Goal: Transaction & Acquisition: Purchase product/service

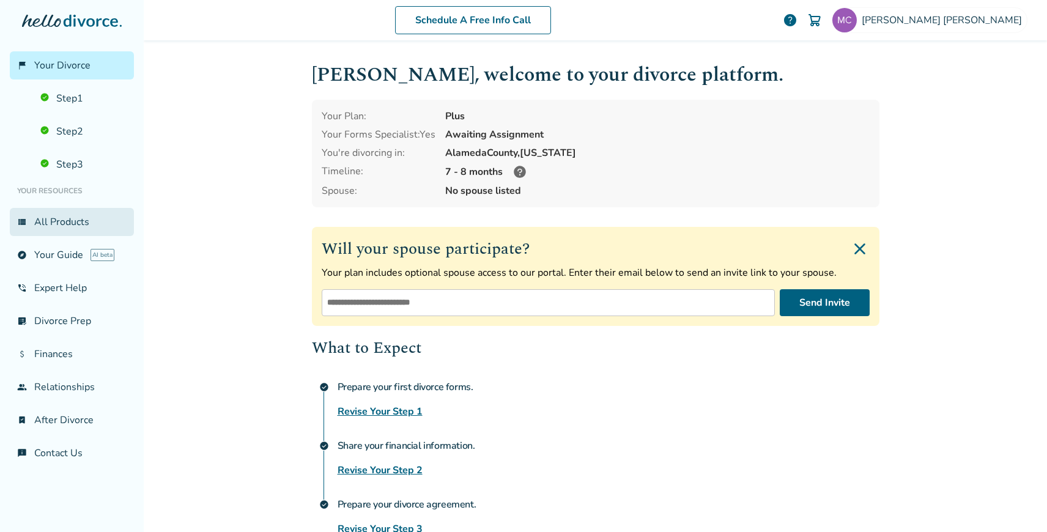
click at [59, 219] on link "view_list All Products" at bounding box center [72, 222] width 124 height 28
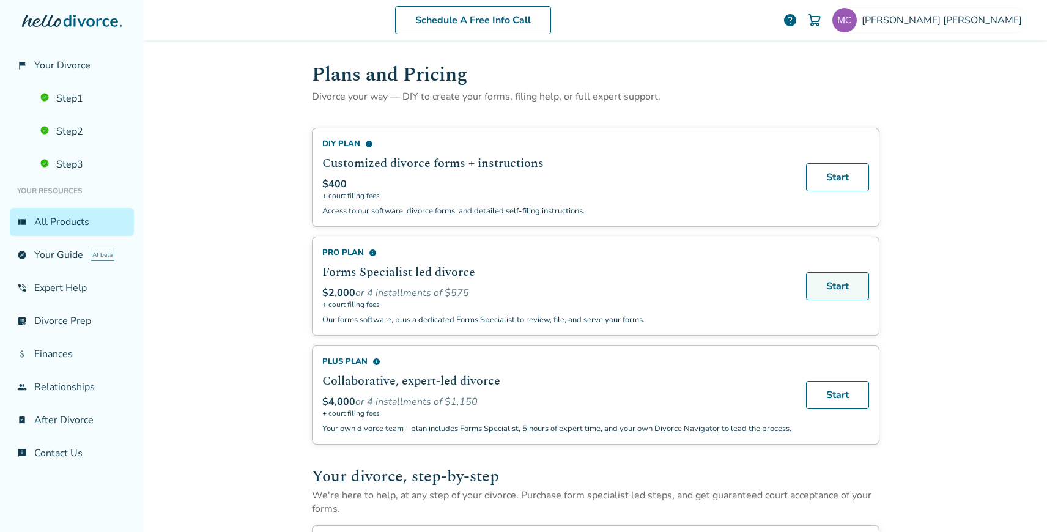
click at [842, 285] on link "Start" at bounding box center [837, 286] width 63 height 28
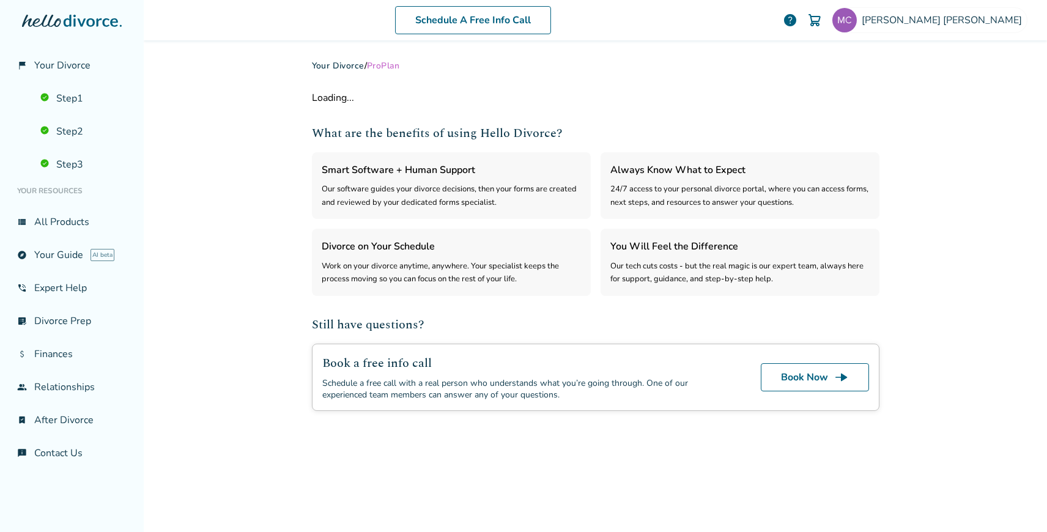
select select "***"
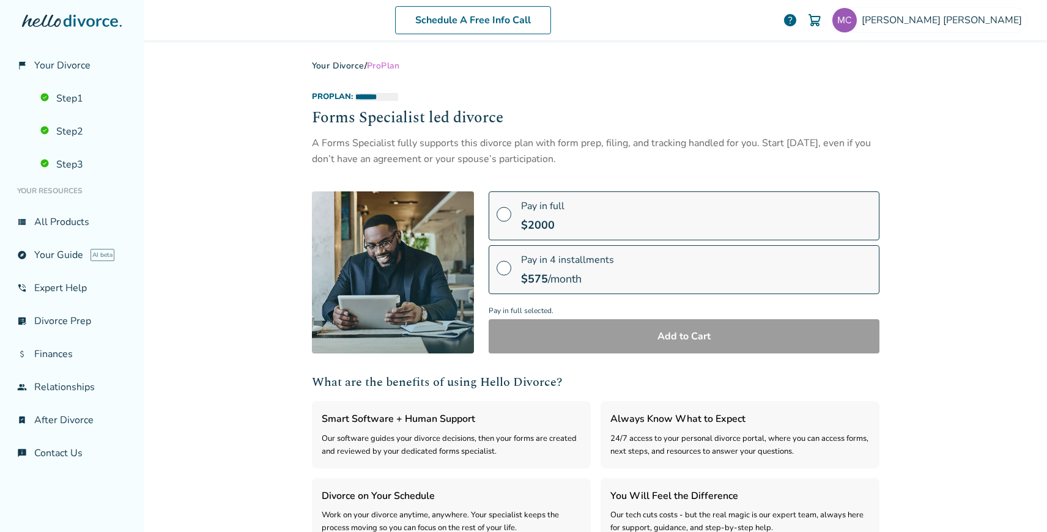
click at [523, 212] on div "Pay in full $ 2000" at bounding box center [542, 215] width 43 height 33
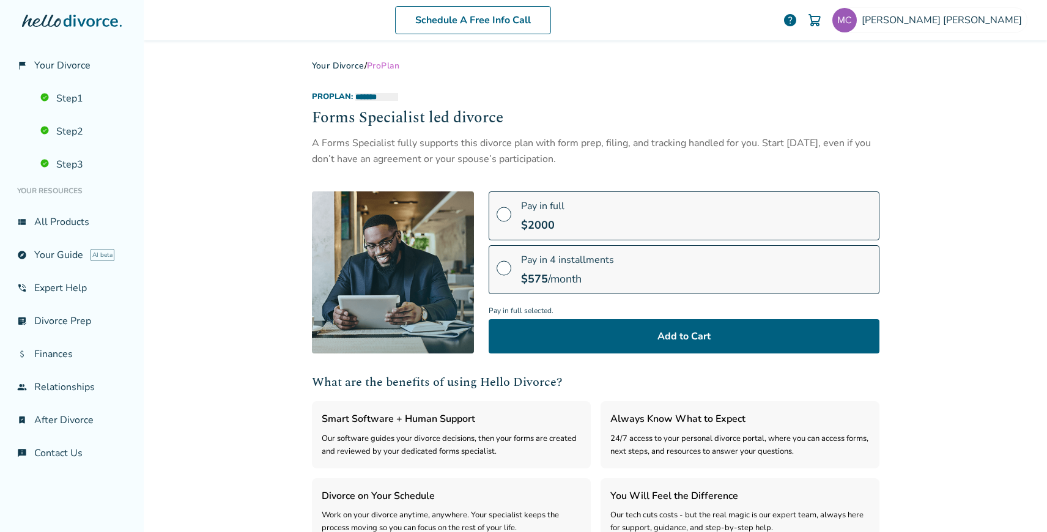
click at [524, 274] on span "$ 575" at bounding box center [534, 279] width 27 height 15
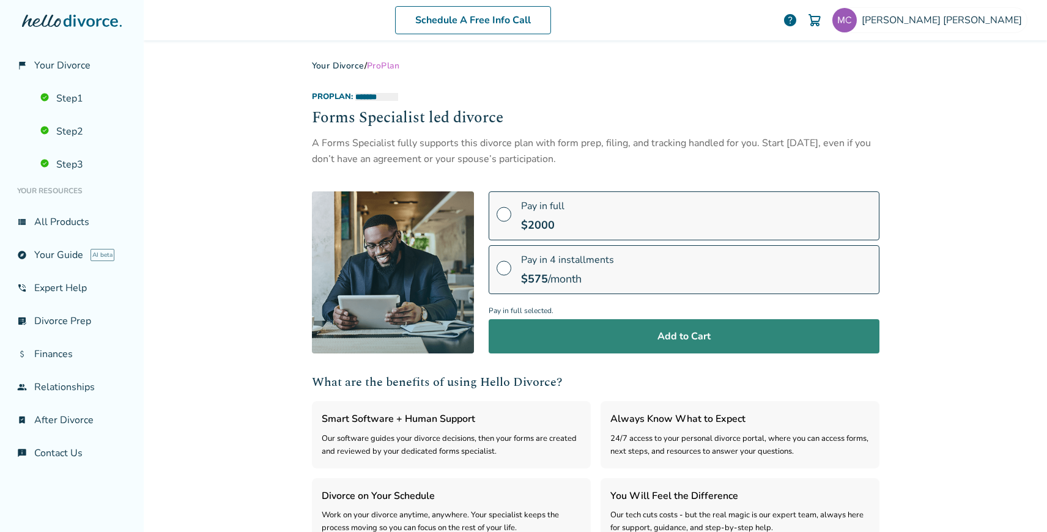
click at [527, 339] on button "Add to Cart" at bounding box center [684, 336] width 391 height 34
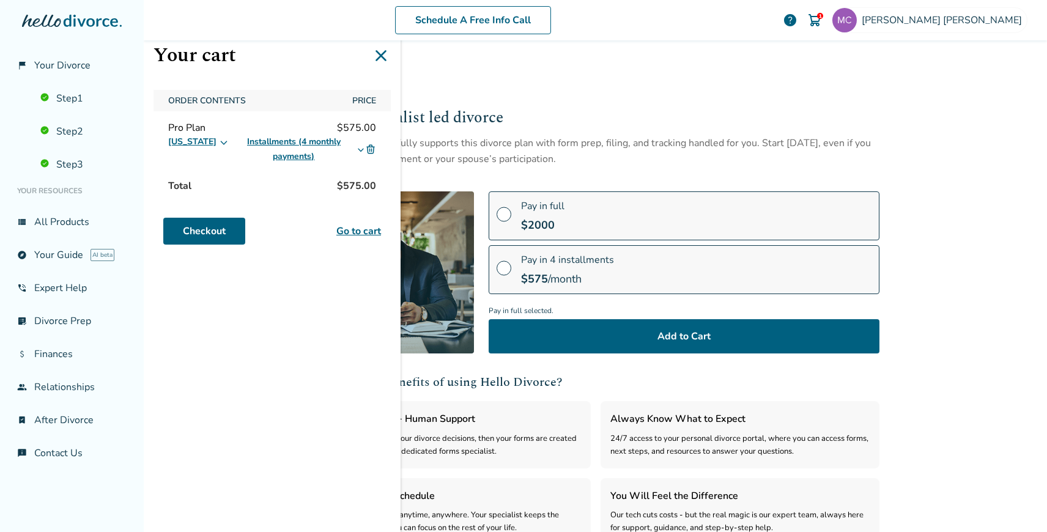
click at [366, 228] on link "Go to cart" at bounding box center [359, 231] width 45 height 15
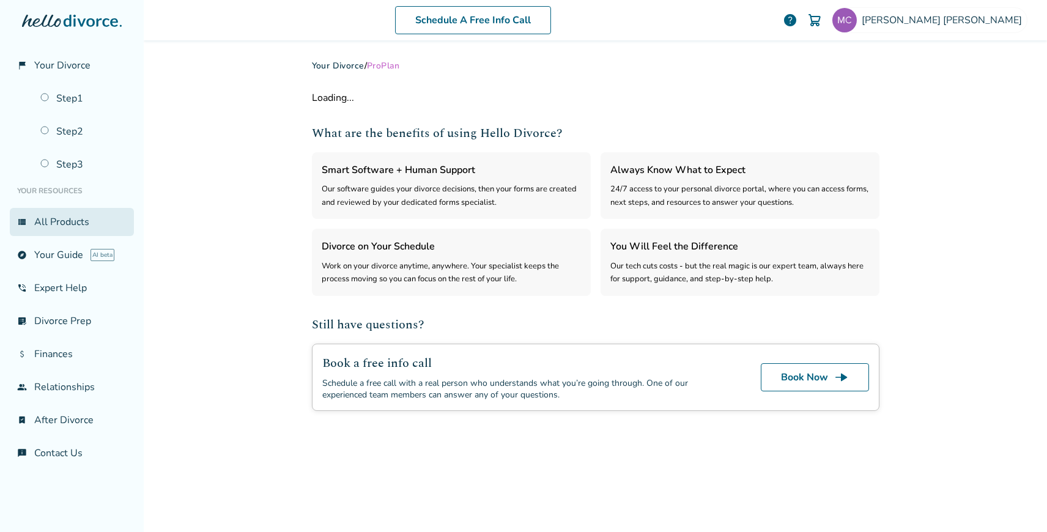
select select "***"
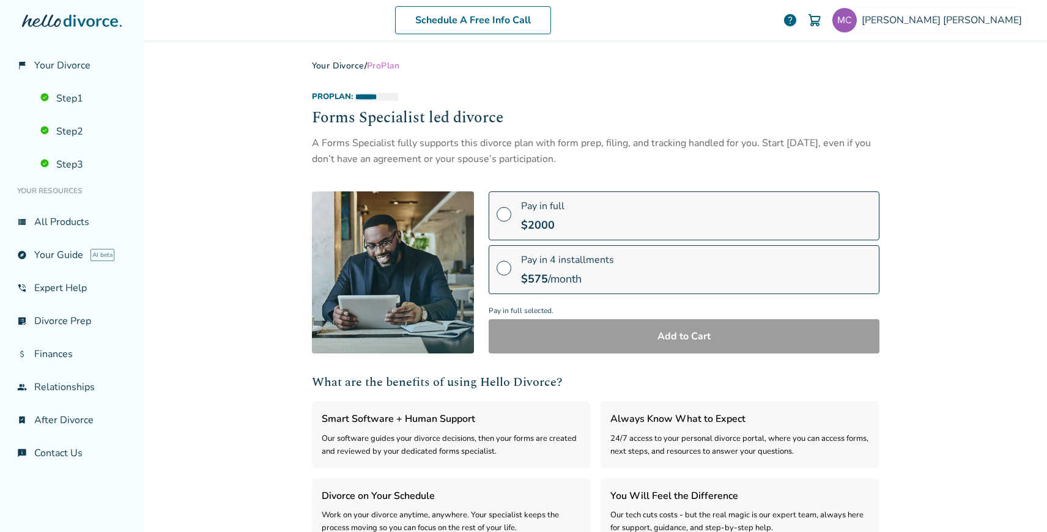
click at [554, 264] on span "Pay in 4 installments" at bounding box center [567, 259] width 93 height 13
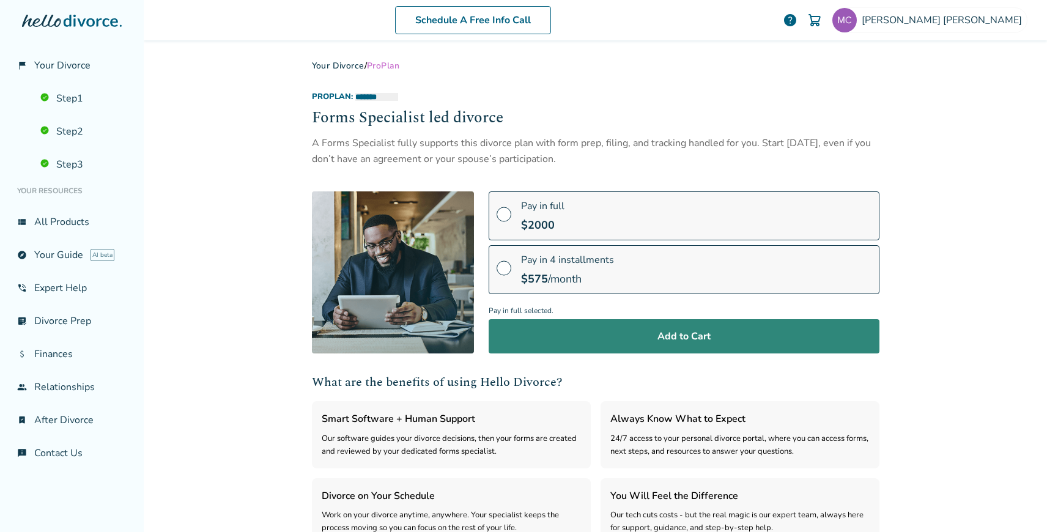
click at [555, 330] on button "Add to Cart" at bounding box center [684, 336] width 391 height 34
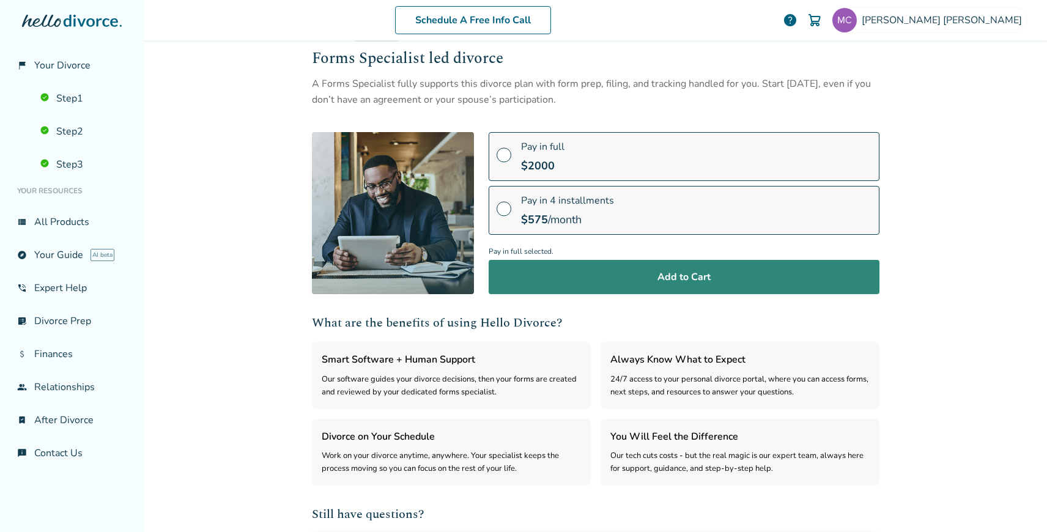
scroll to position [75, 0]
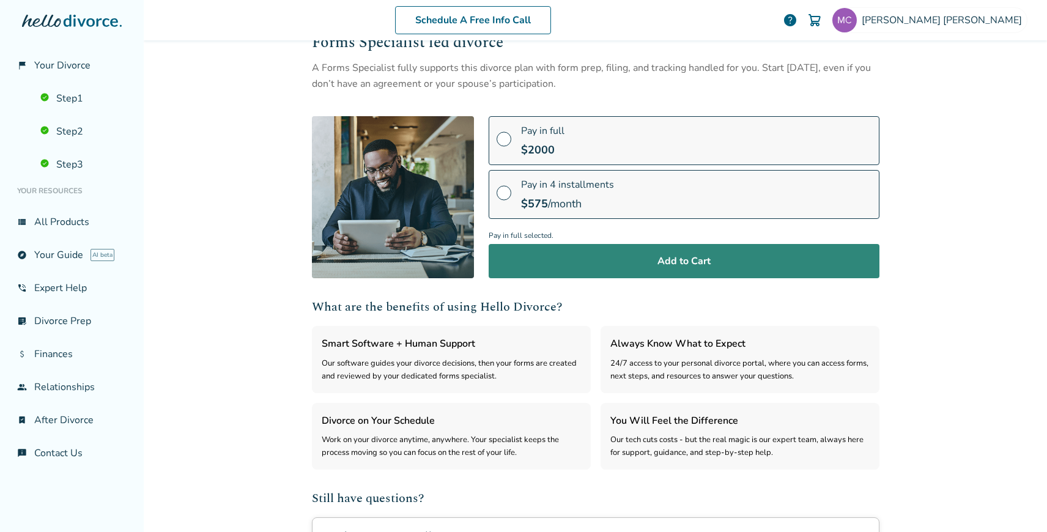
click at [668, 262] on button "Add to Cart" at bounding box center [684, 261] width 391 height 34
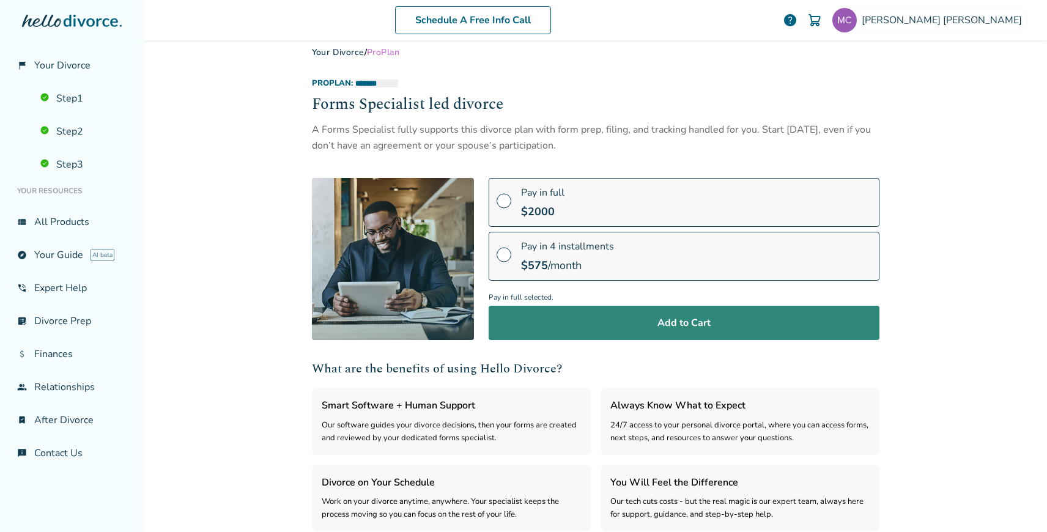
scroll to position [0, 0]
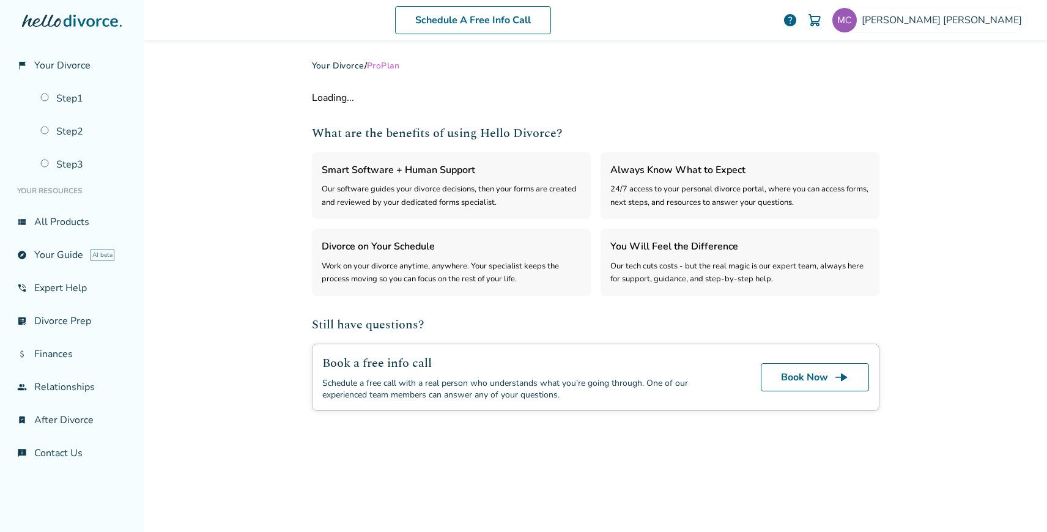
select select "***"
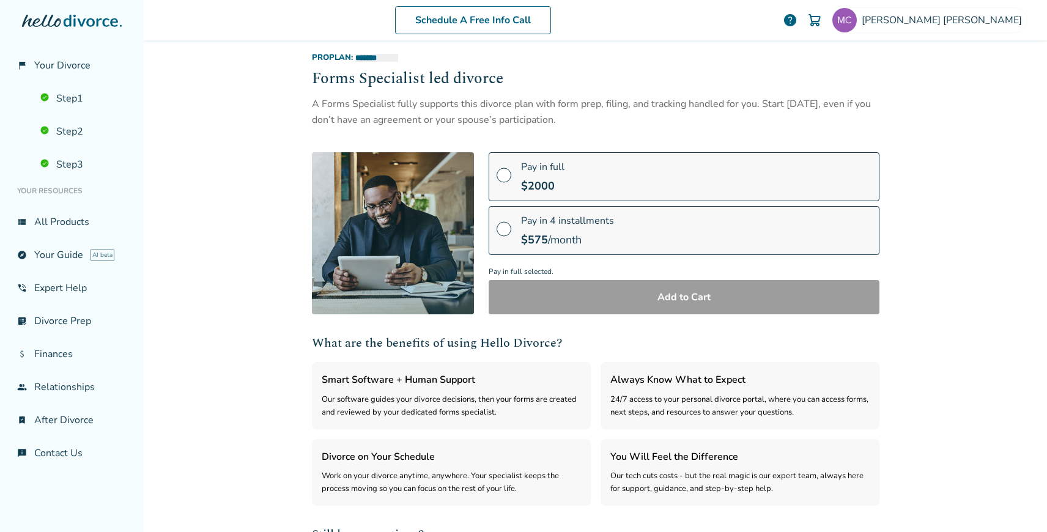
scroll to position [41, 0]
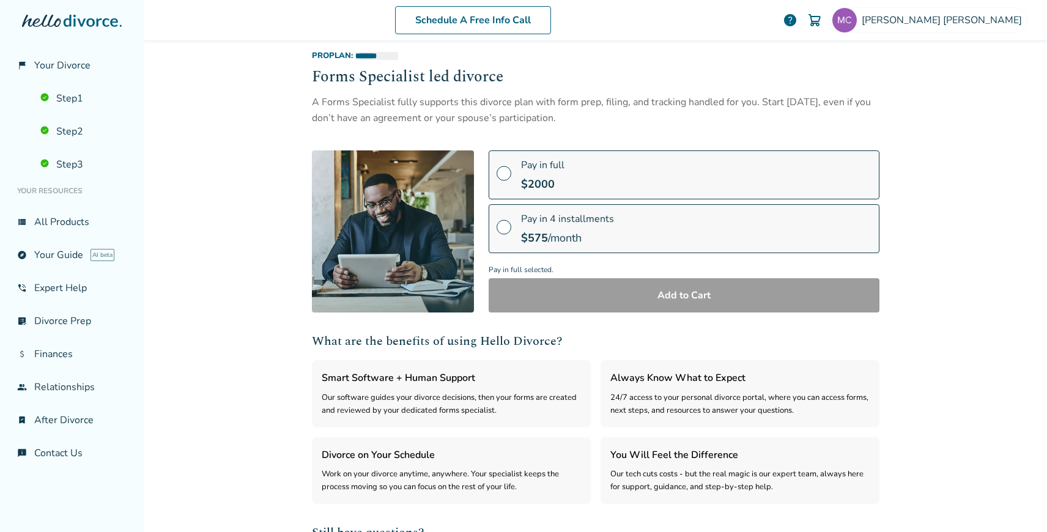
click at [595, 224] on span "Pay in 4 installments" at bounding box center [567, 218] width 93 height 13
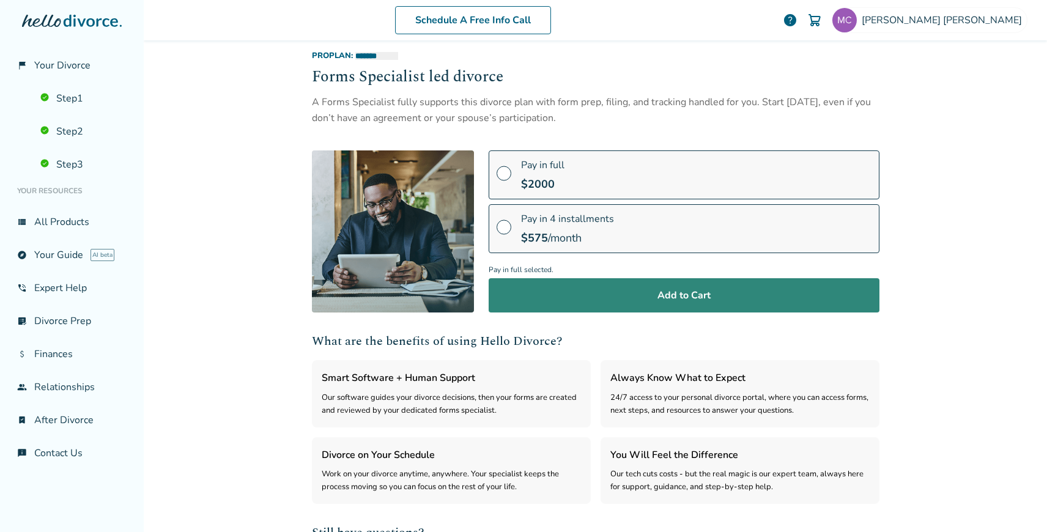
click at [579, 294] on button "Add to Cart" at bounding box center [684, 295] width 391 height 34
click at [585, 297] on button "Add to Cart" at bounding box center [684, 295] width 391 height 34
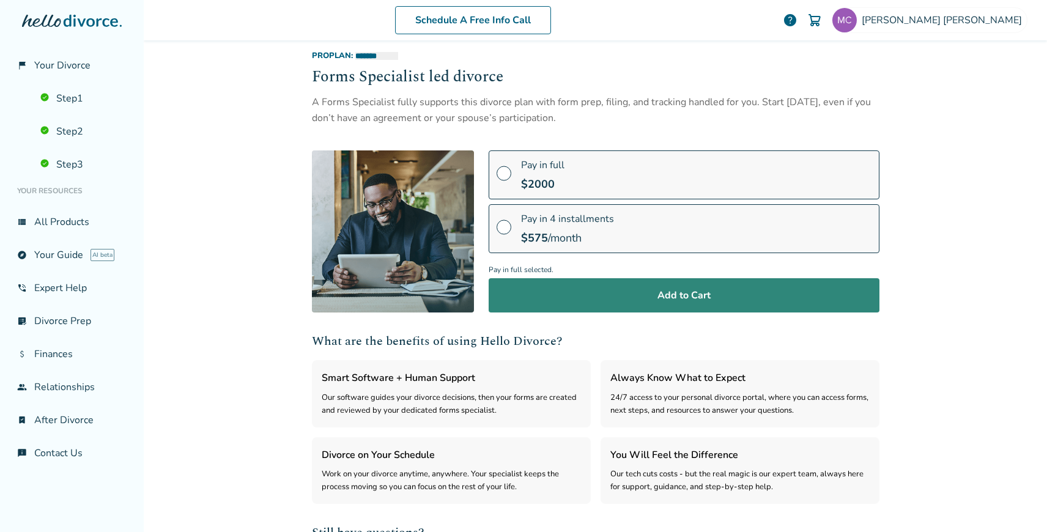
click at [585, 297] on button "Add to Cart" at bounding box center [684, 295] width 391 height 34
click at [644, 303] on button "Add to Cart" at bounding box center [684, 295] width 391 height 34
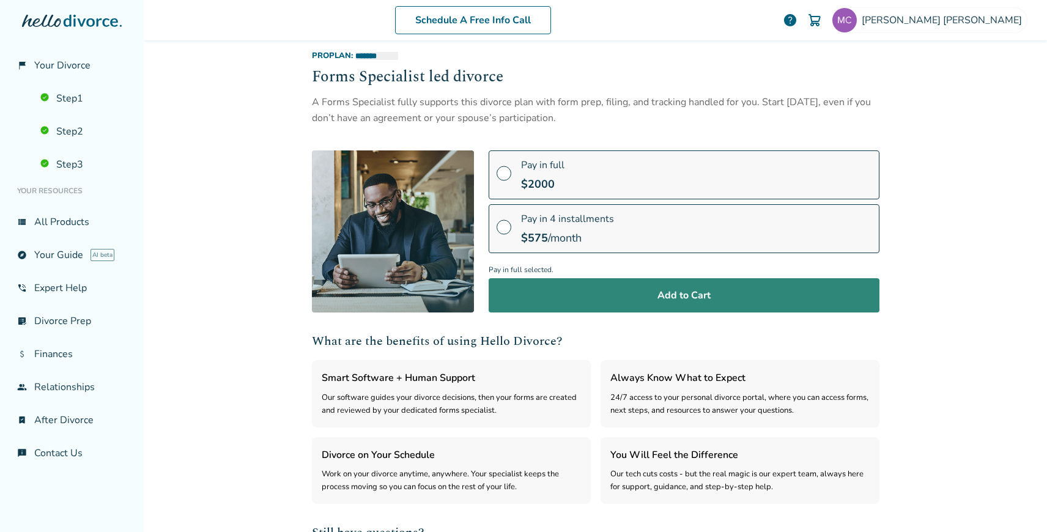
click at [644, 303] on button "Add to Cart" at bounding box center [684, 295] width 391 height 34
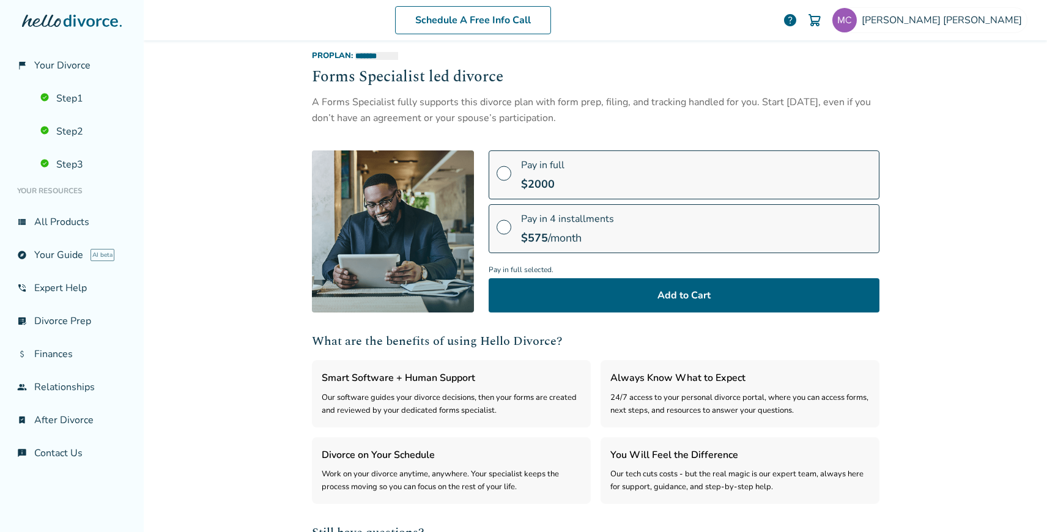
click at [653, 155] on label "Pay in full $ 2000" at bounding box center [684, 175] width 391 height 49
click at [609, 215] on span "Pay in 4 installments" at bounding box center [567, 218] width 93 height 13
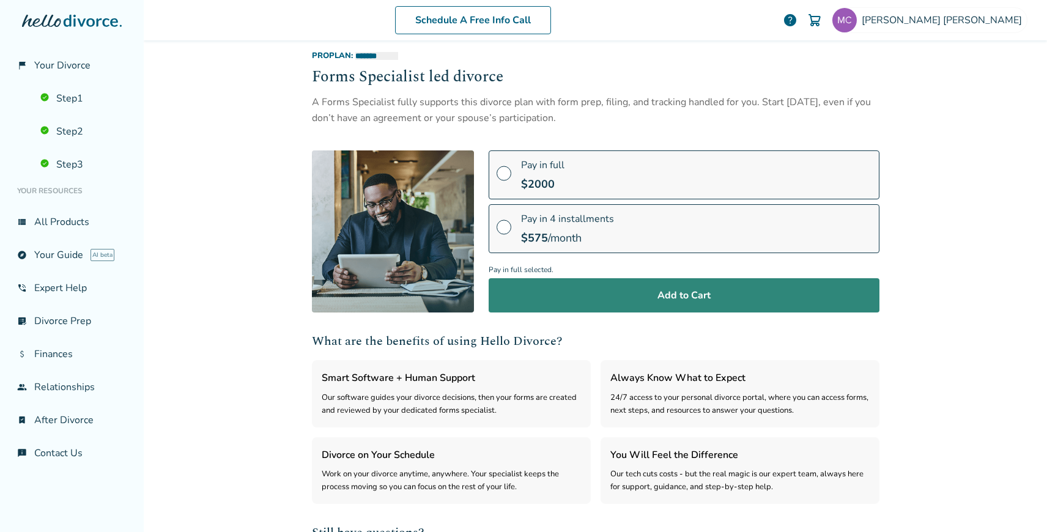
click at [598, 289] on button "Add to Cart" at bounding box center [684, 295] width 391 height 34
